Goal: Transaction & Acquisition: Download file/media

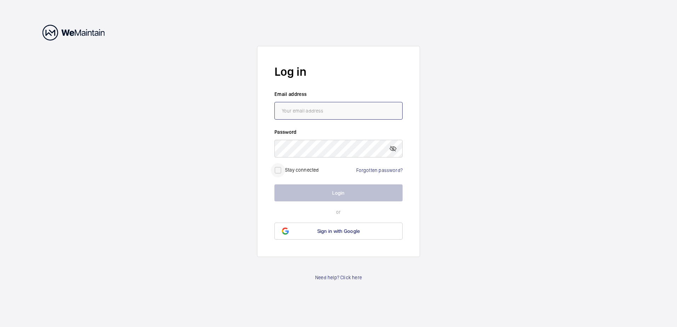
type input "[PERSON_NAME][EMAIL_ADDRESS][PERSON_NAME][DOMAIN_NAME]"
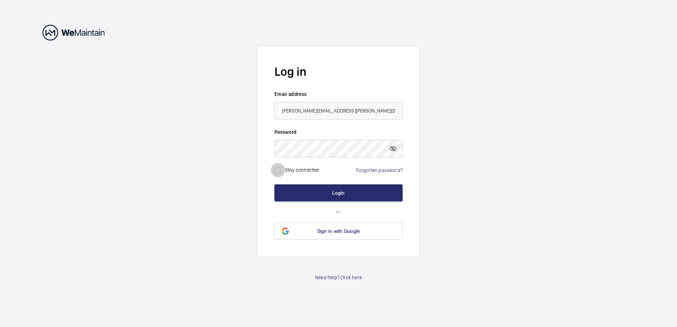
click at [281, 170] on input "checkbox" at bounding box center [278, 170] width 14 height 14
checkbox input "true"
click at [313, 192] on button "Login" at bounding box center [338, 192] width 128 height 17
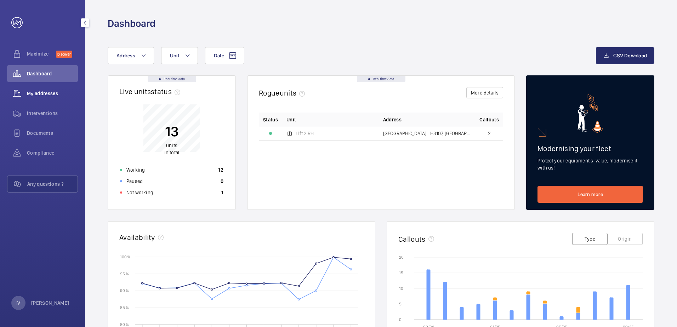
click at [50, 90] on span "My addresses" at bounding box center [52, 93] width 51 height 7
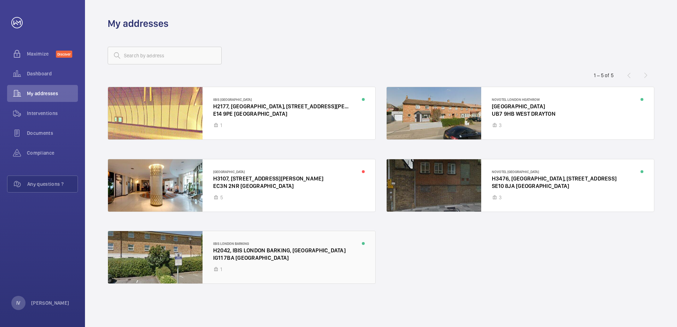
click at [246, 248] on div at bounding box center [241, 257] width 267 height 52
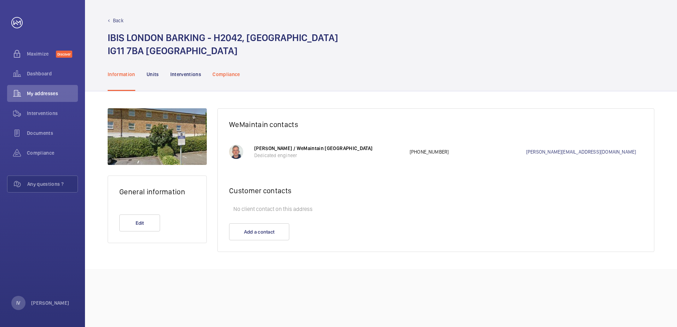
click at [213, 74] on p "Compliance" at bounding box center [226, 74] width 28 height 7
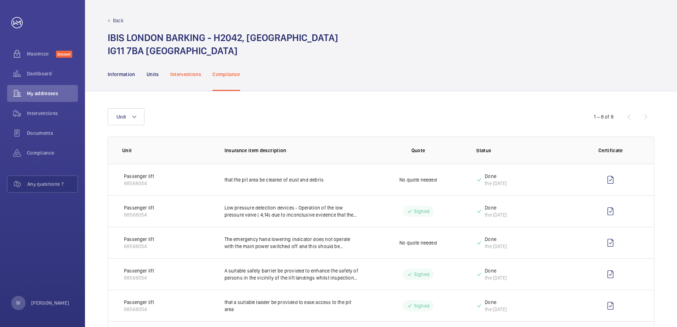
click at [183, 77] on p "Interventions" at bounding box center [185, 74] width 31 height 7
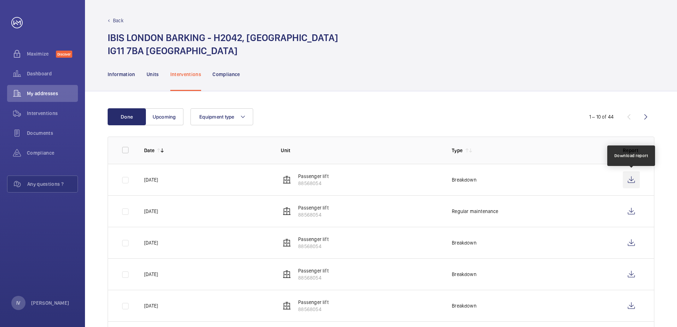
click at [632, 180] on wm-front-icon-button at bounding box center [631, 179] width 17 height 17
